Goal: Task Accomplishment & Management: Manage account settings

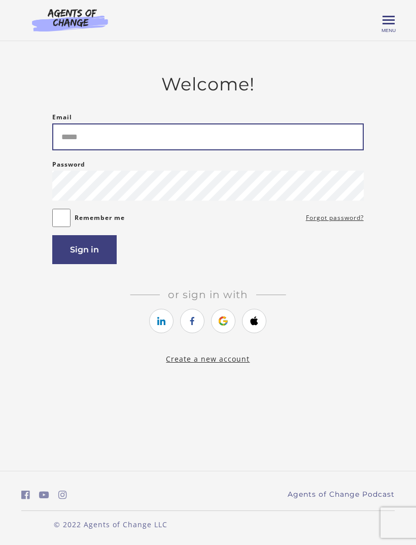
click at [259, 129] on input "Email" at bounding box center [207, 136] width 311 height 27
type input "**********"
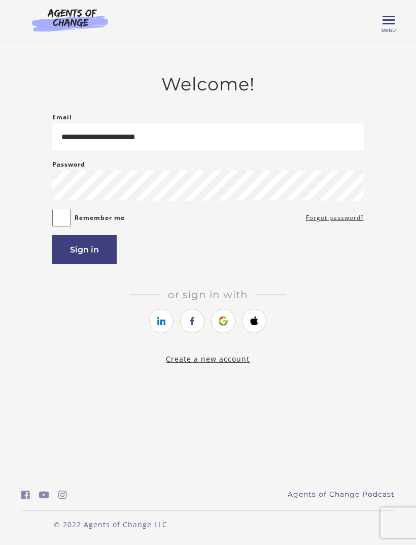
click at [110, 264] on button "Sign in" at bounding box center [84, 249] width 64 height 29
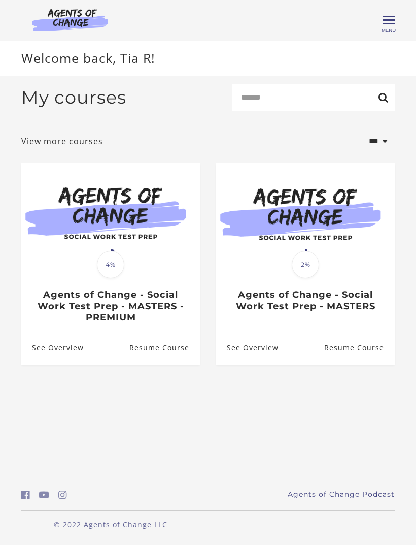
click at [392, 21] on span "Toggle menu" at bounding box center [389, 20] width 12 height 2
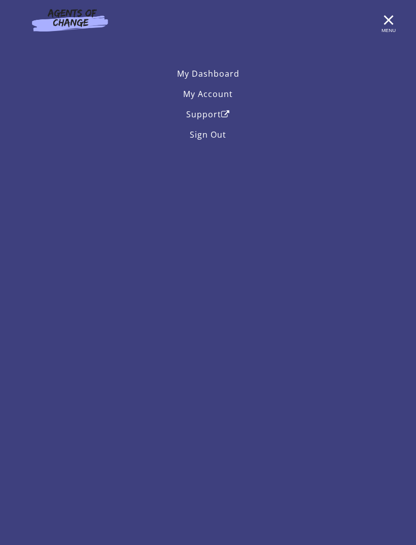
click at [229, 96] on link "My Account" at bounding box center [208, 94] width 374 height 20
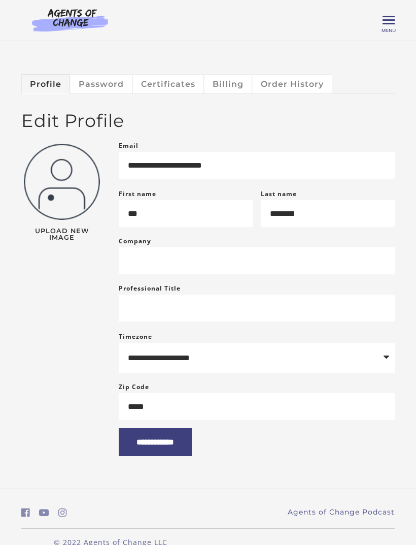
click at [188, 83] on link "Certificates" at bounding box center [168, 83] width 71 height 19
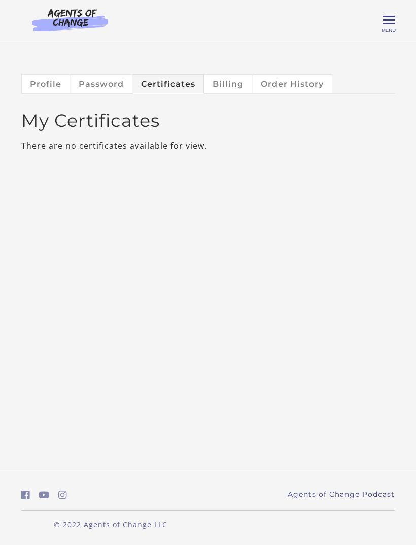
click at [230, 85] on link "Billing" at bounding box center [229, 83] width 48 height 19
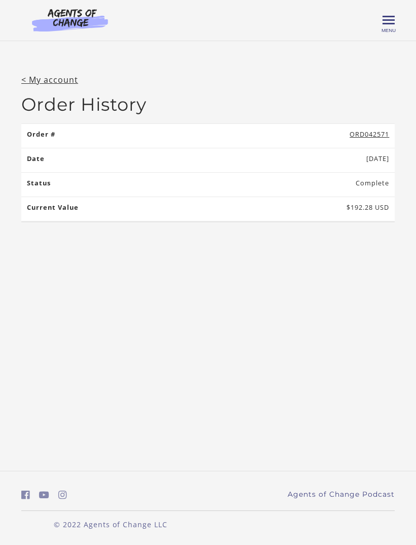
click at [58, 80] on link "< My account" at bounding box center [49, 79] width 57 height 11
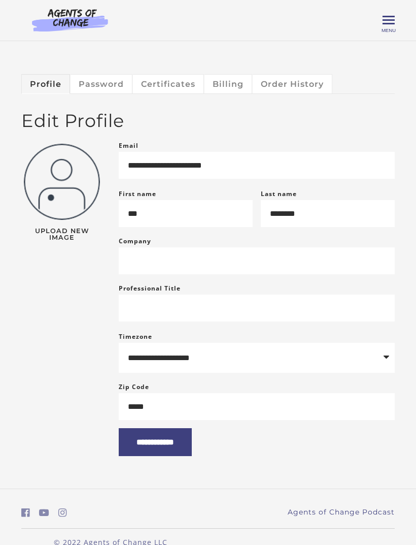
click at [393, 21] on span "Toggle menu" at bounding box center [389, 20] width 12 height 2
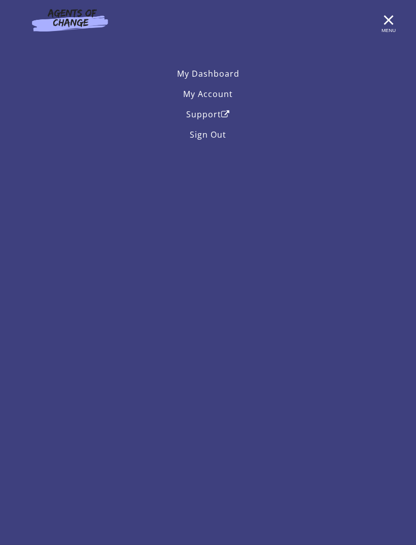
click at [229, 74] on link "My Dashboard" at bounding box center [208, 73] width 374 height 20
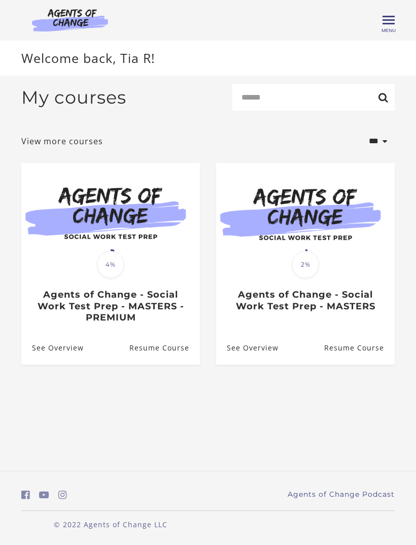
click at [394, 22] on span "Toggle menu" at bounding box center [389, 20] width 12 height 12
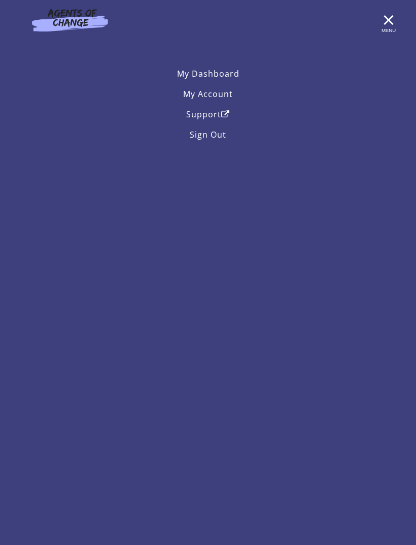
click at [222, 115] on icon "Open in a new window" at bounding box center [225, 114] width 9 height 8
click at [399, 19] on div "Tia R My Account Support Sign Out Toggle menu Menu My Dashboard My Account Supp…" at bounding box center [208, 20] width 390 height 41
click at [394, 22] on span "Toggle menu" at bounding box center [389, 20] width 12 height 12
